Goal: Find specific page/section: Find specific page/section

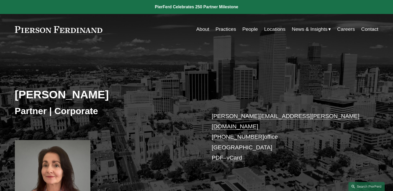
click at [61, 30] on link at bounding box center [59, 29] width 88 height 7
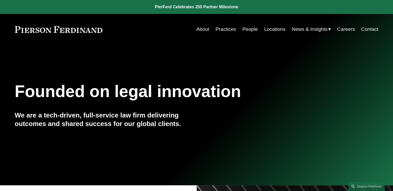
click at [199, 30] on link "About" at bounding box center [202, 29] width 13 height 10
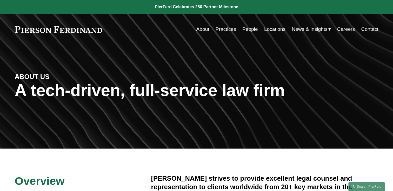
click at [75, 31] on link at bounding box center [59, 29] width 88 height 7
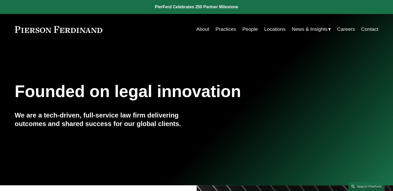
click at [249, 30] on link "People" at bounding box center [250, 29] width 16 height 10
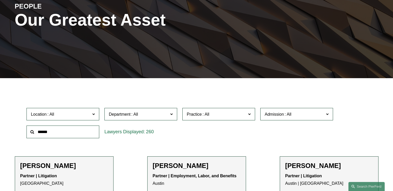
scroll to position [78, 0]
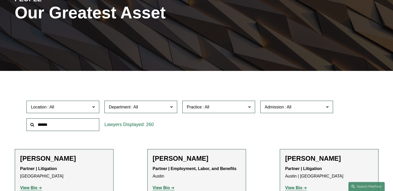
click at [56, 125] on input "text" at bounding box center [62, 125] width 73 height 13
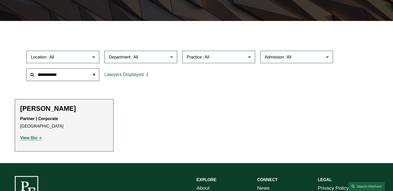
scroll to position [130, 0]
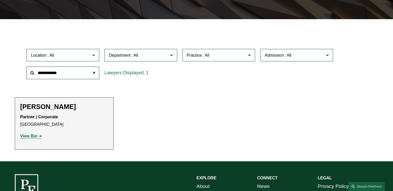
type input "**********"
click at [28, 137] on strong "View Bio" at bounding box center [28, 136] width 17 height 4
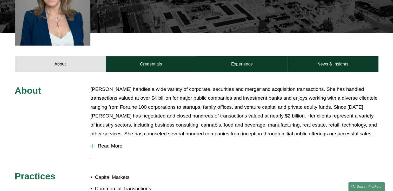
scroll to position [182, 0]
